Goal: Navigation & Orientation: Find specific page/section

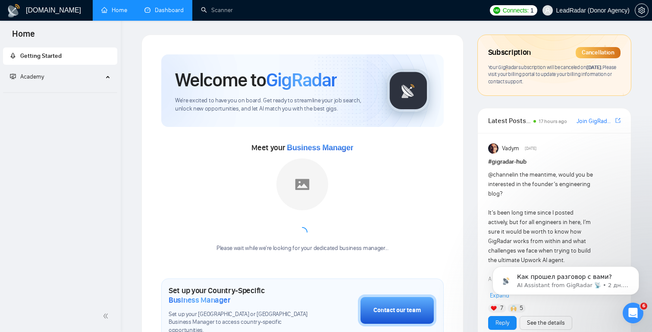
click at [167, 9] on link "Dashboard" at bounding box center [164, 9] width 39 height 7
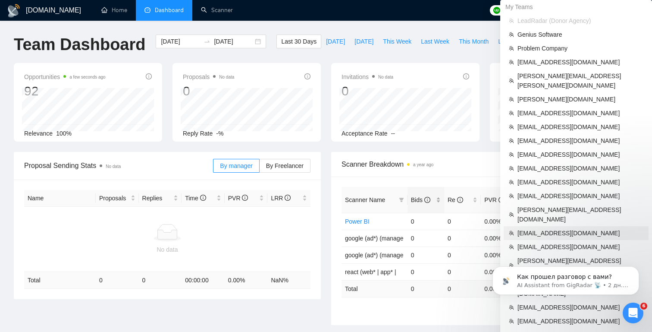
click at [555, 228] on span "hi@sidetool.co" at bounding box center [581, 232] width 126 height 9
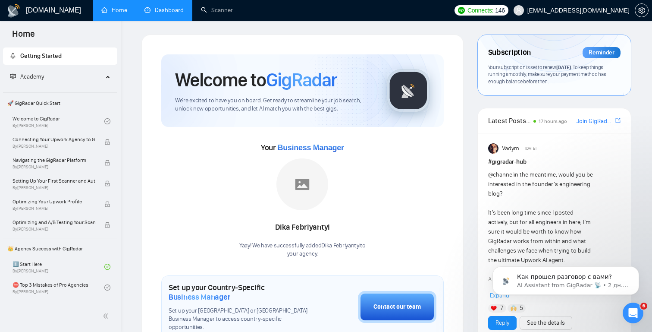
click at [158, 9] on link "Dashboard" at bounding box center [164, 9] width 39 height 7
click at [637, 268] on icon "Dismiss notification" at bounding box center [637, 268] width 5 height 5
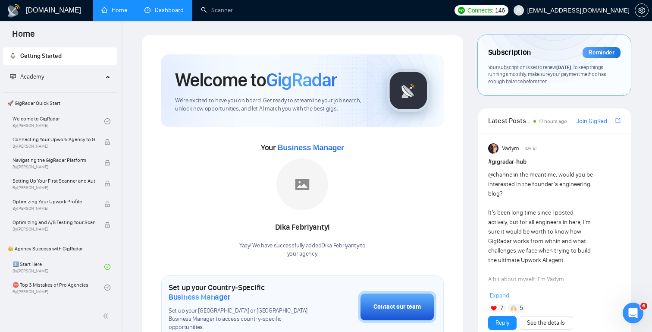
click at [178, 13] on link "Dashboard" at bounding box center [164, 9] width 39 height 7
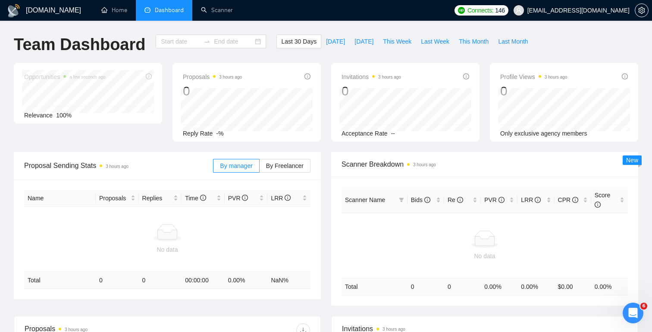
type input "2025-09-09"
type input "2025-10-09"
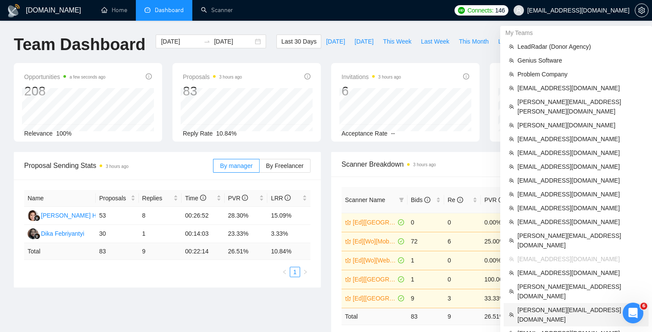
click at [548, 305] on span "[PERSON_NAME][EMAIL_ADDRESS][DOMAIN_NAME]" at bounding box center [581, 314] width 126 height 19
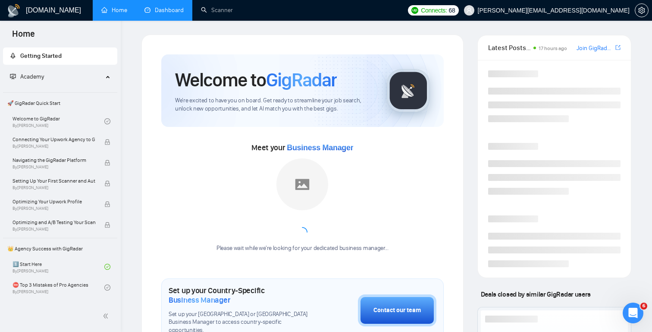
click at [151, 9] on link "Dashboard" at bounding box center [164, 9] width 39 height 7
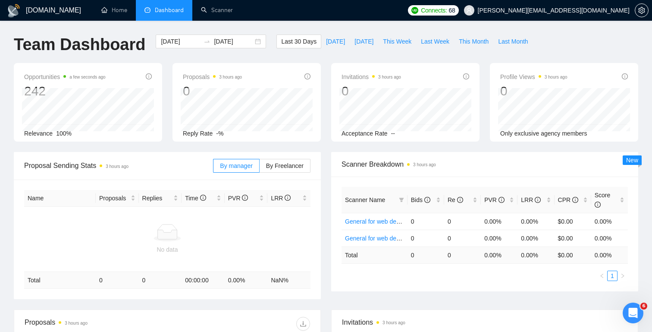
scroll to position [192, 0]
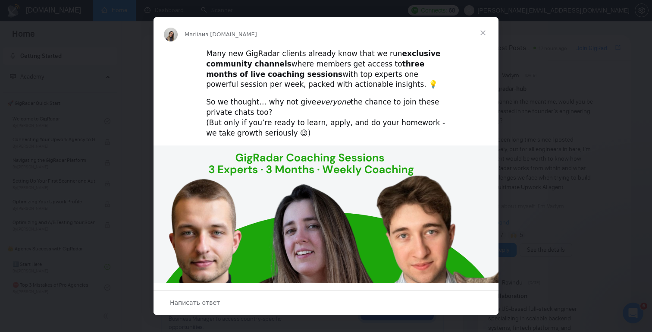
click at [484, 27] on span "Закрыть" at bounding box center [483, 32] width 31 height 31
